Goal: Find specific page/section: Find specific page/section

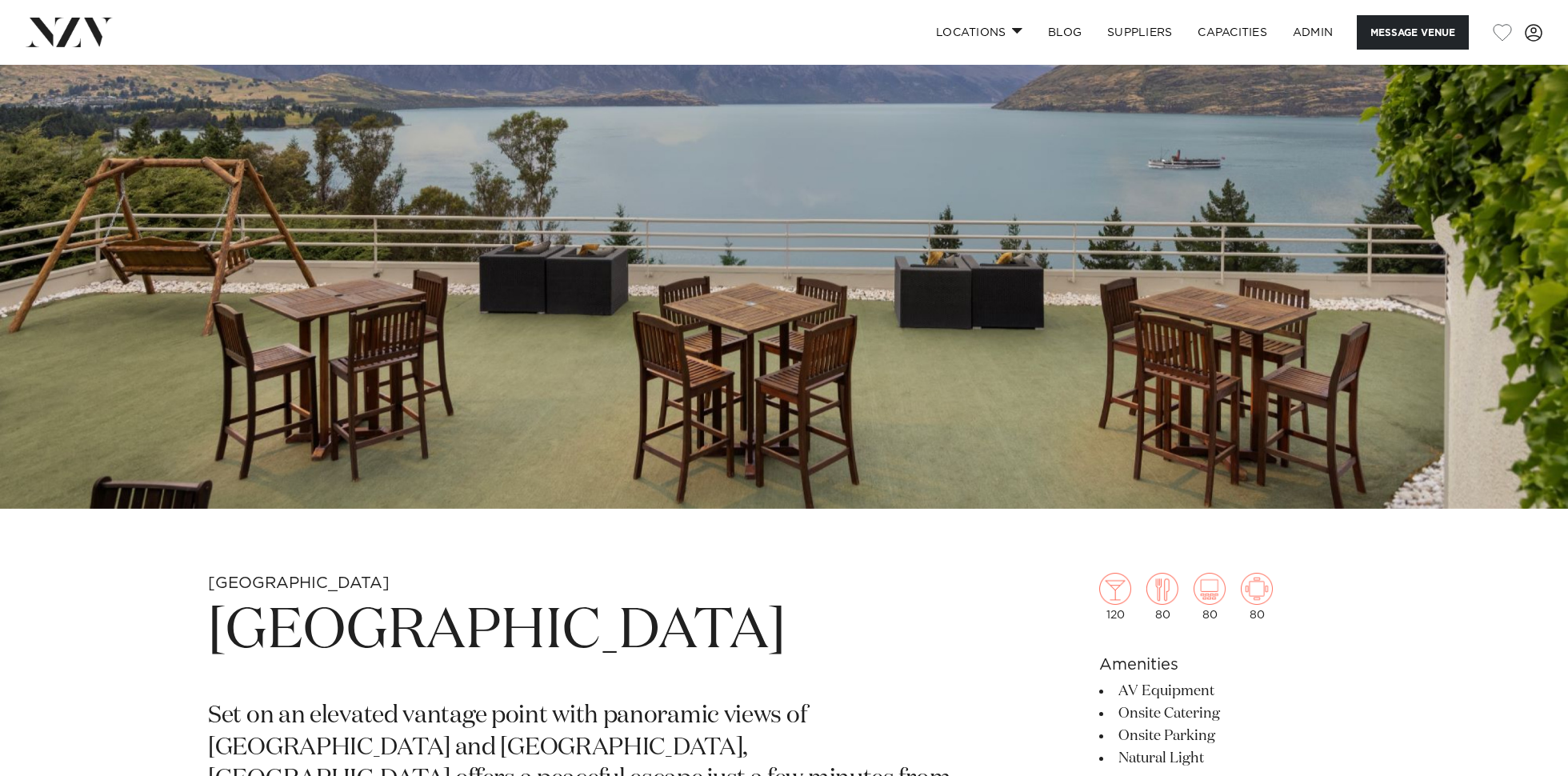
scroll to position [292, 0]
click at [826, 267] on img at bounding box center [784, 140] width 1568 height 735
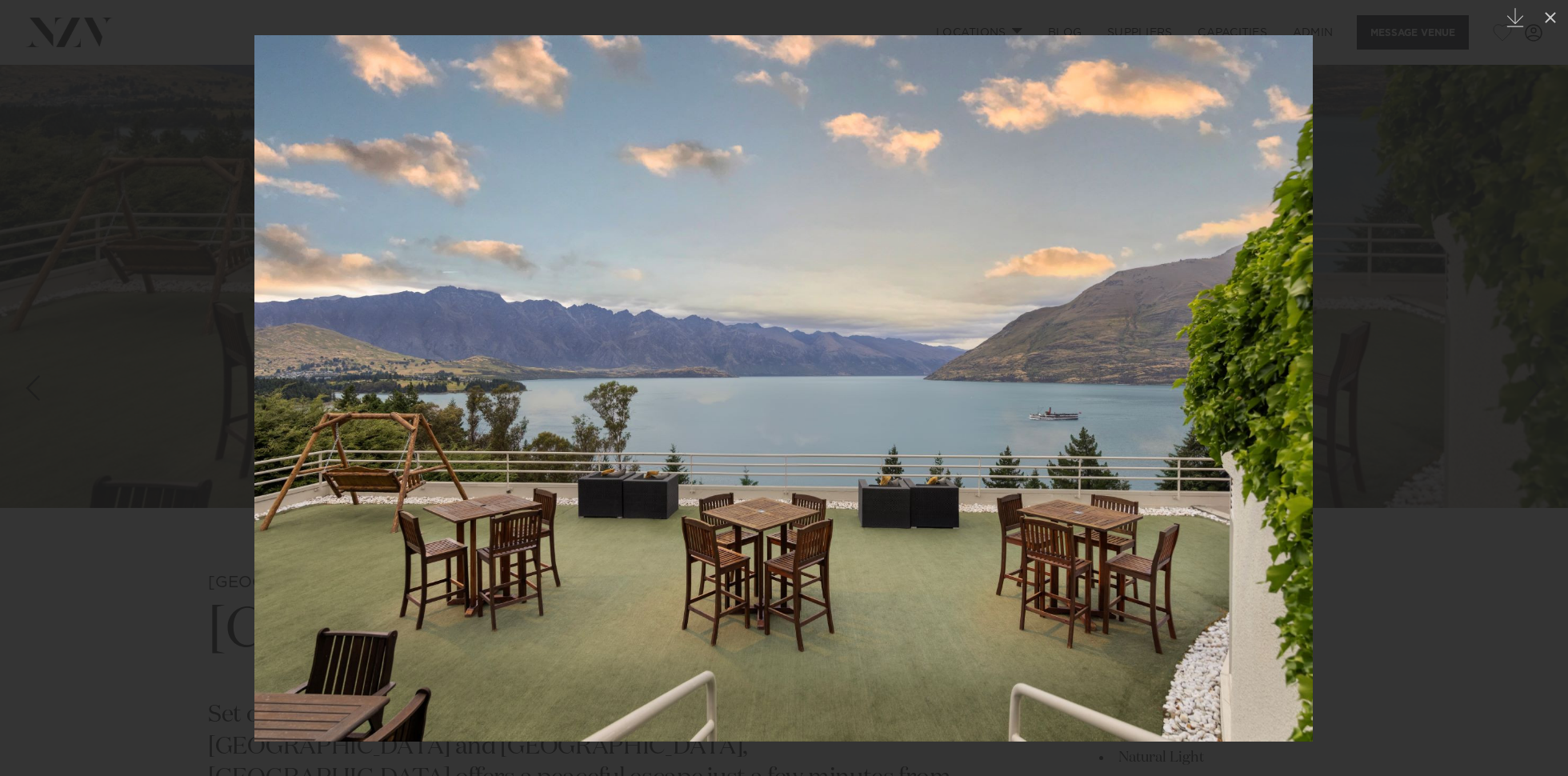
click at [74, 212] on div at bounding box center [784, 388] width 1568 height 776
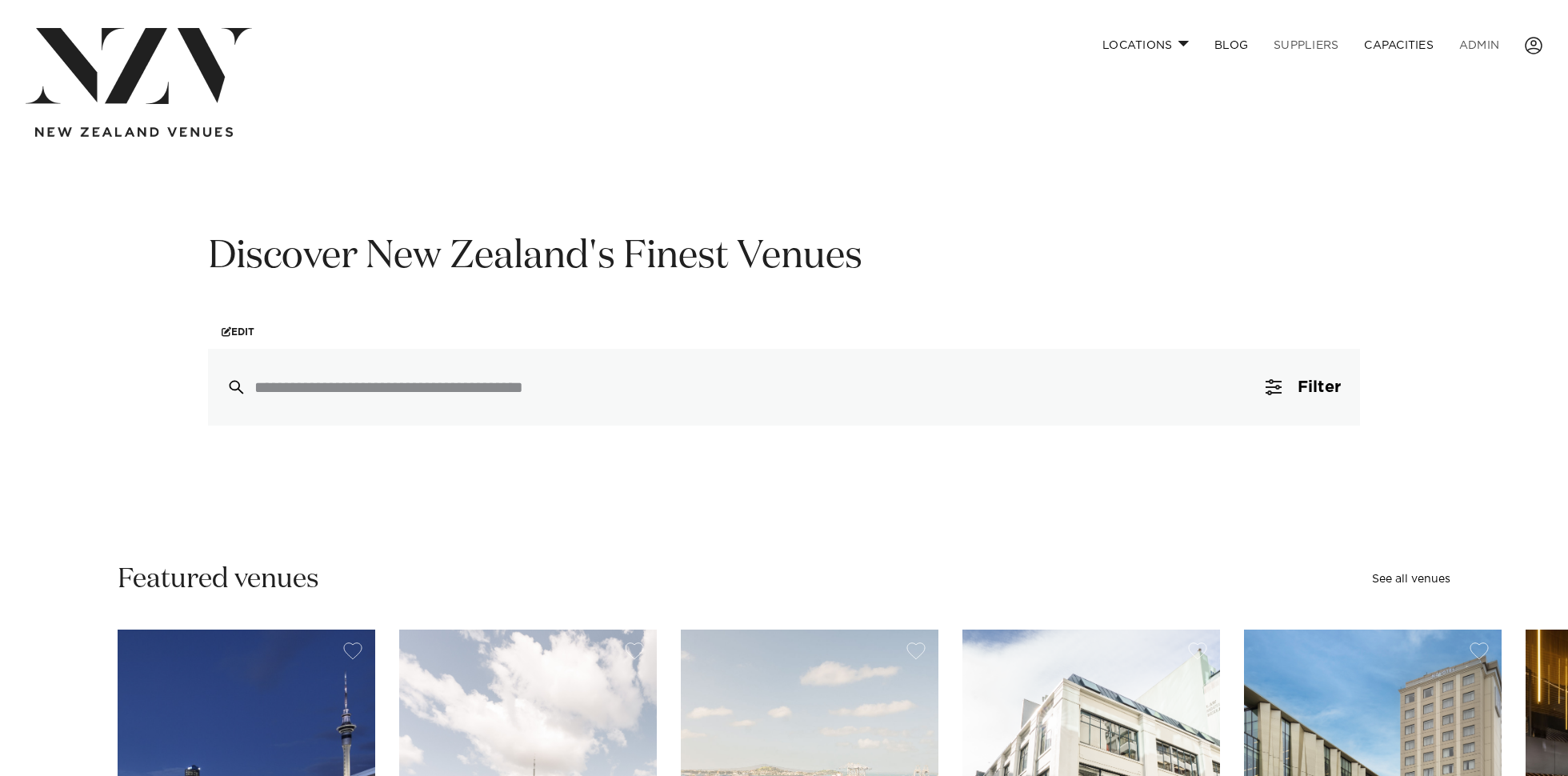
drag, startPoint x: 1493, startPoint y: 42, endPoint x: 1328, endPoint y: 34, distance: 165.2
click at [1493, 42] on link "ADMIN" at bounding box center [1479, 46] width 66 height 35
